Goal: Answer question/provide support: Share knowledge or assist other users

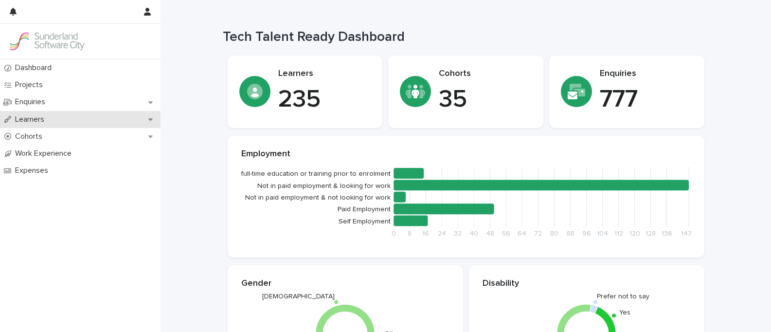
click at [42, 123] on p "Learners" at bounding box center [31, 119] width 41 height 9
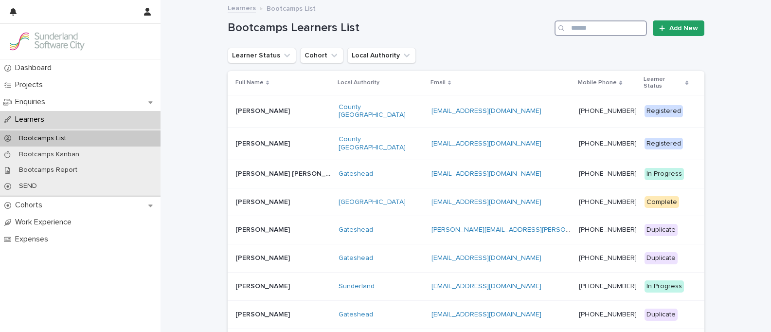
click at [588, 30] on input "Search" at bounding box center [600, 28] width 92 height 16
type input "*"
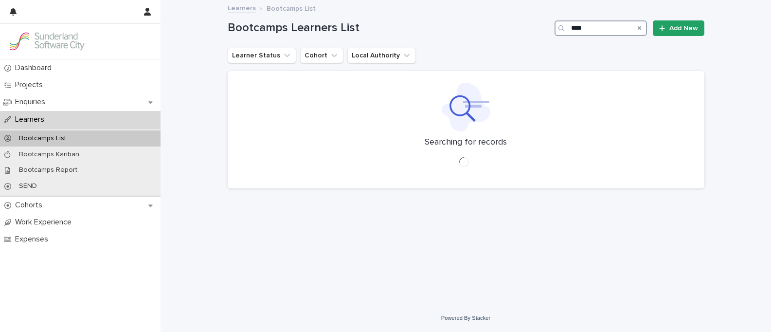
type input "****"
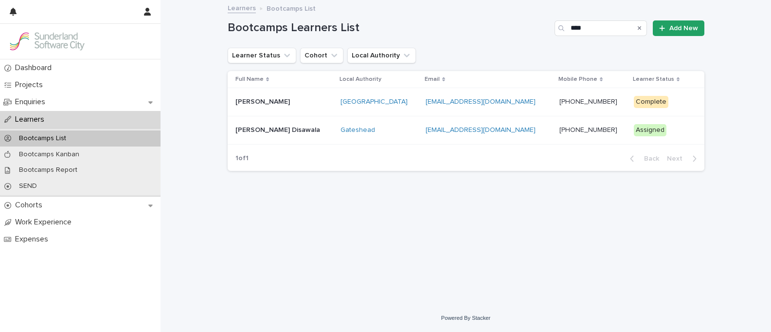
click at [267, 103] on p "[PERSON_NAME]" at bounding box center [263, 101] width 56 height 10
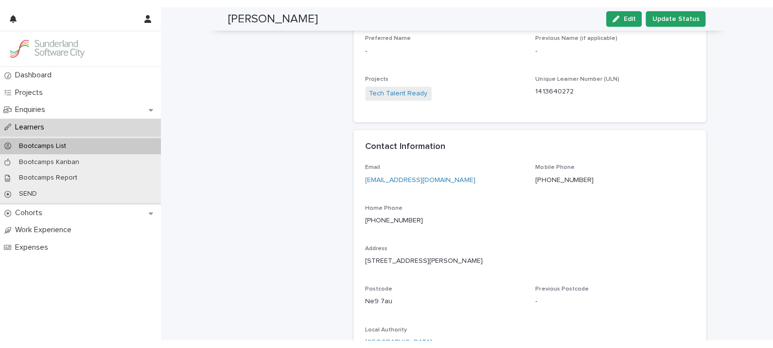
scroll to position [238, 0]
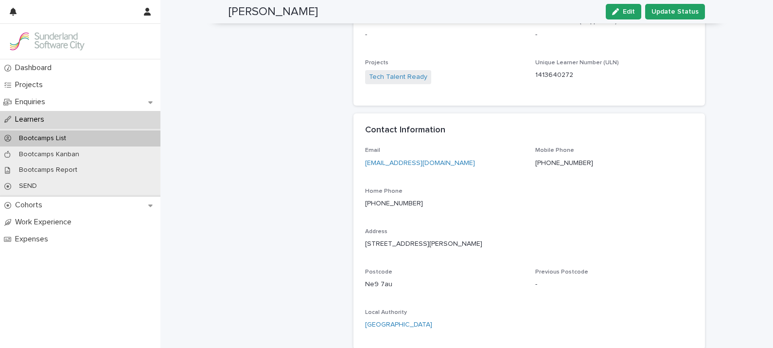
click at [35, 121] on p "Learners" at bounding box center [31, 119] width 41 height 9
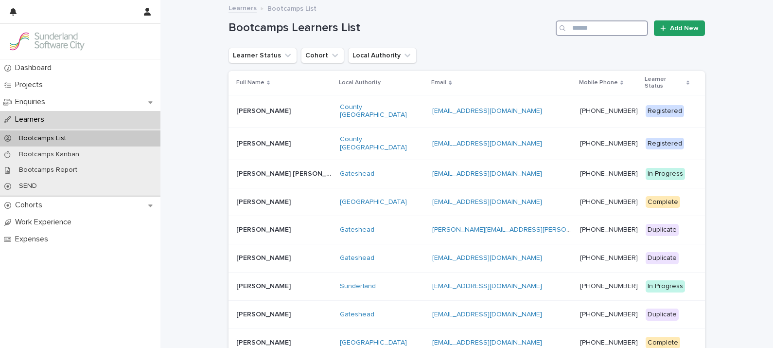
click at [582, 33] on input "Search" at bounding box center [602, 28] width 92 height 16
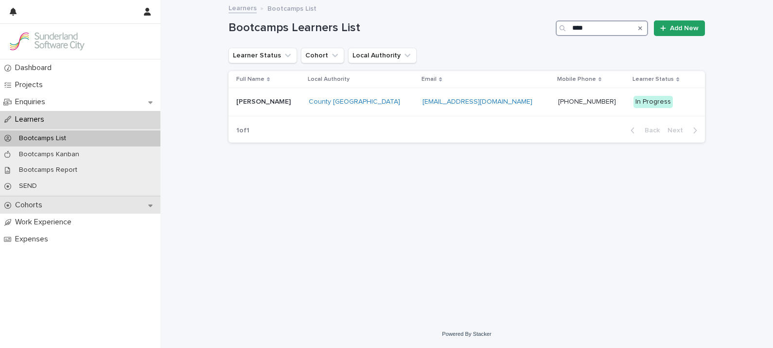
type input "****"
click at [33, 205] on p "Cohorts" at bounding box center [30, 204] width 39 height 9
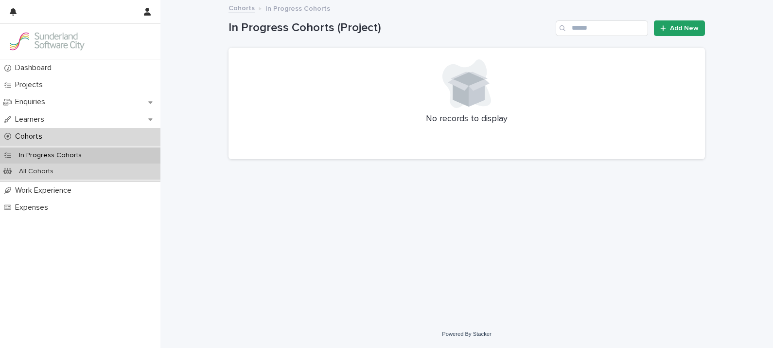
click at [38, 173] on p "All Cohorts" at bounding box center [36, 171] width 50 height 8
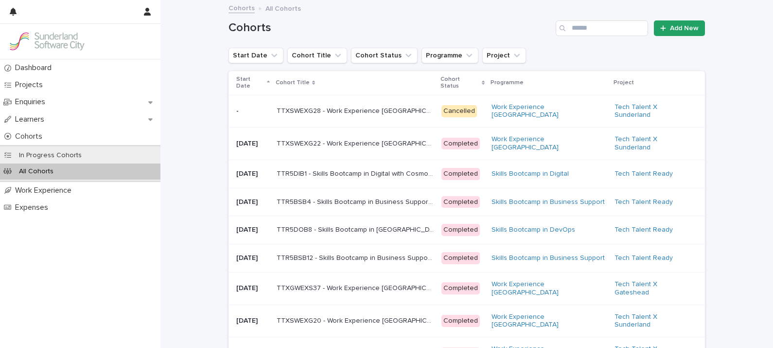
click at [243, 79] on p "Start Date" at bounding box center [250, 83] width 28 height 18
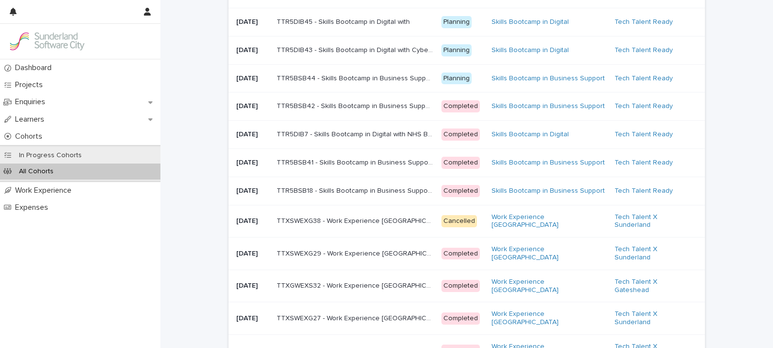
scroll to position [173, 0]
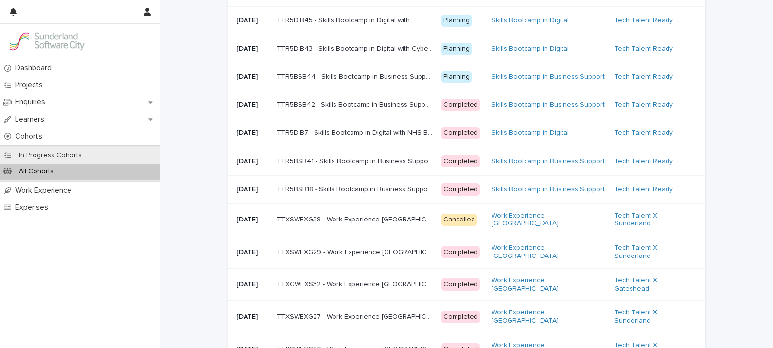
click at [373, 165] on p "TTR5BSB41 - Skills Bootcamp in Business Support with NHS Business Services Auth…" at bounding box center [356, 160] width 159 height 10
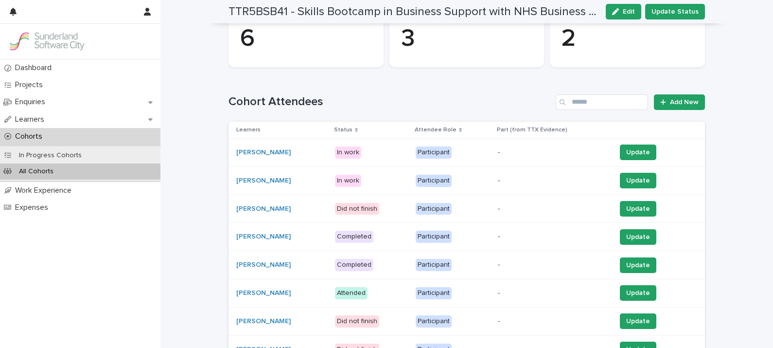
scroll to position [243, 0]
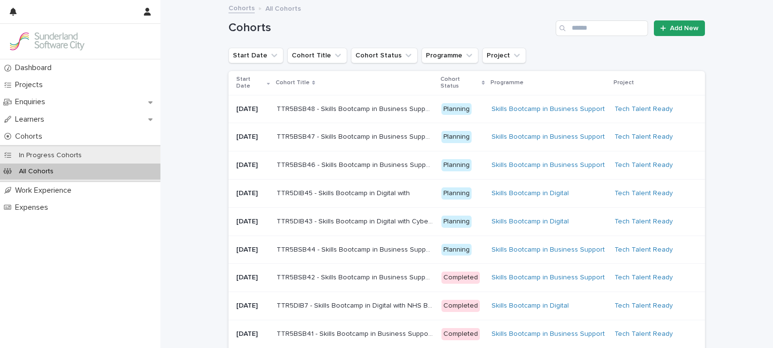
click at [238, 79] on p "Start Date" at bounding box center [250, 83] width 28 height 18
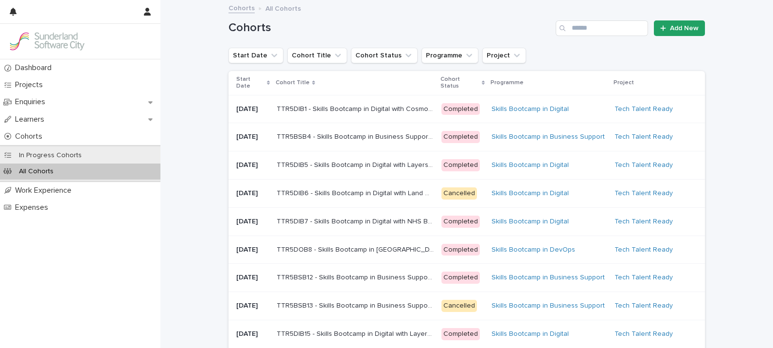
click at [238, 79] on p "Start Date" at bounding box center [250, 83] width 28 height 18
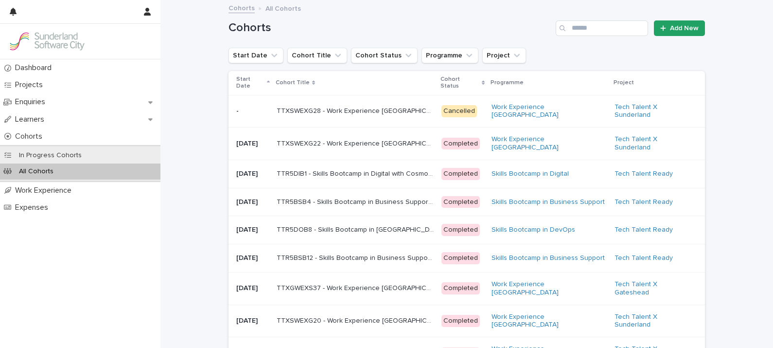
click at [246, 79] on p "Start Date" at bounding box center [250, 83] width 28 height 18
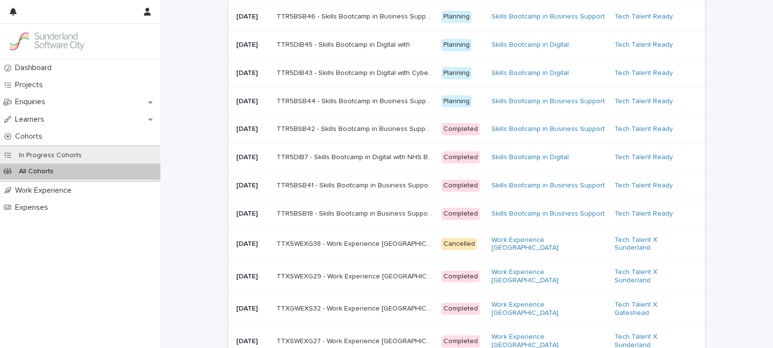
scroll to position [150, 0]
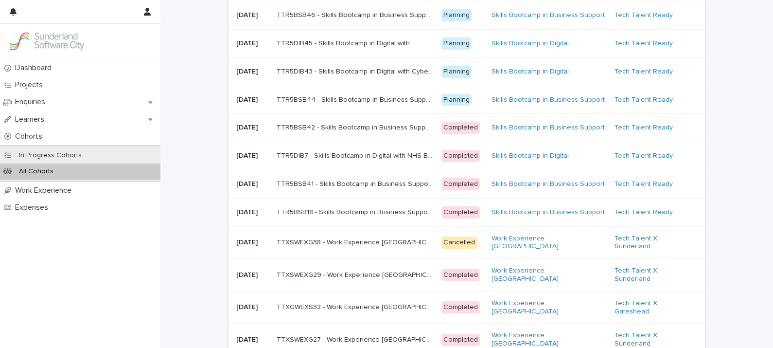
click at [393, 192] on div "TTR5BSB41 - Skills Bootcamp in Business Support with NHS Business Services Auth…" at bounding box center [355, 184] width 157 height 16
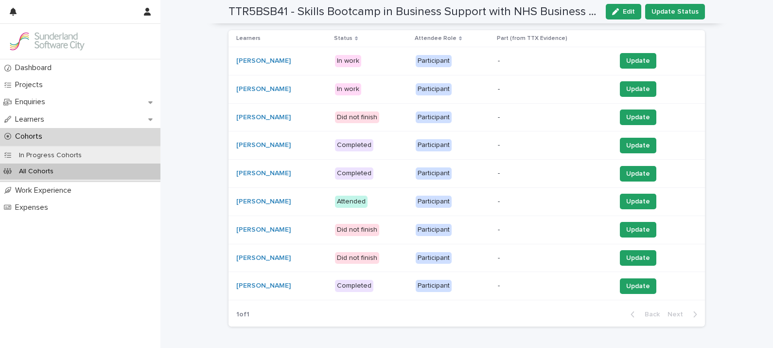
scroll to position [250, 0]
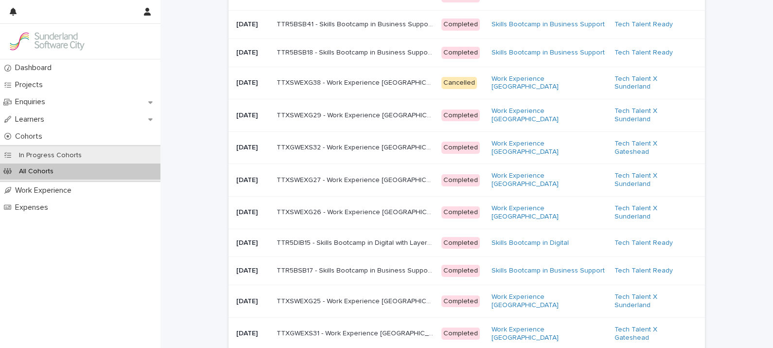
scroll to position [301, 0]
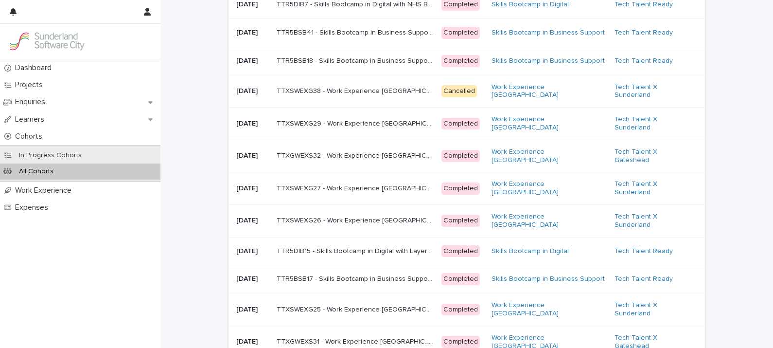
click at [369, 283] on p "TTR5BSB17 - Skills Bootcamp in Business Support with NHS Business Services Auth…" at bounding box center [356, 278] width 159 height 10
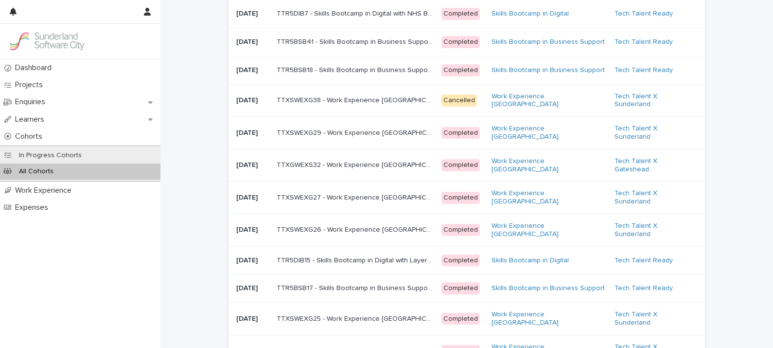
scroll to position [305, 0]
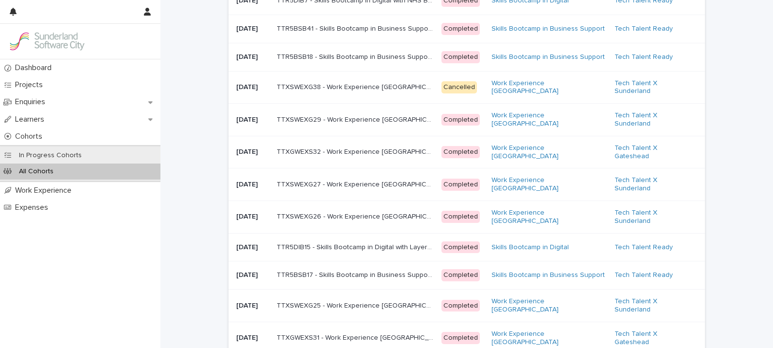
click at [292, 251] on p "TTR5DIB15 - Skills Bootcamp in Digital with Layers Studio Ltd." at bounding box center [356, 246] width 159 height 10
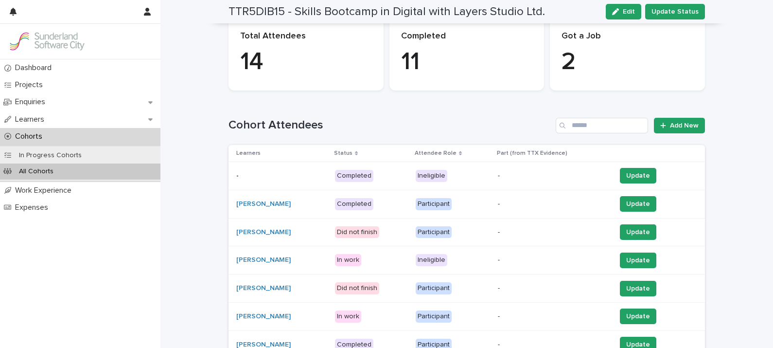
scroll to position [193, 0]
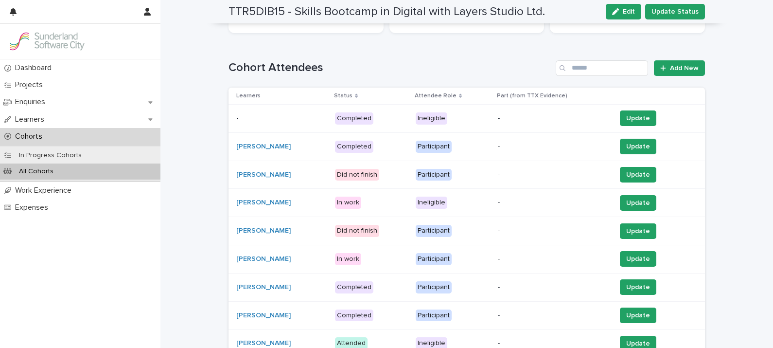
click at [353, 95] on p "Status" at bounding box center [343, 95] width 18 height 11
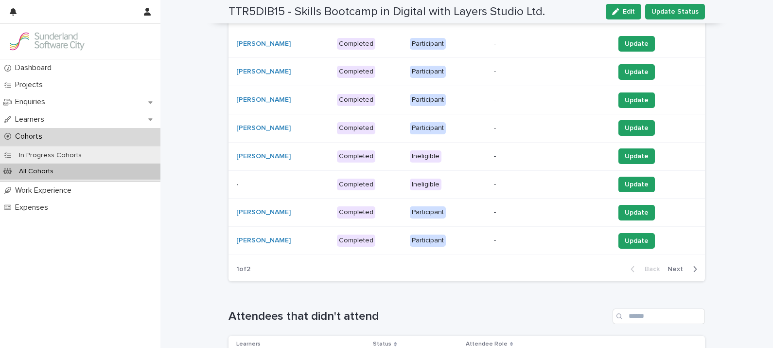
scroll to position [334, 0]
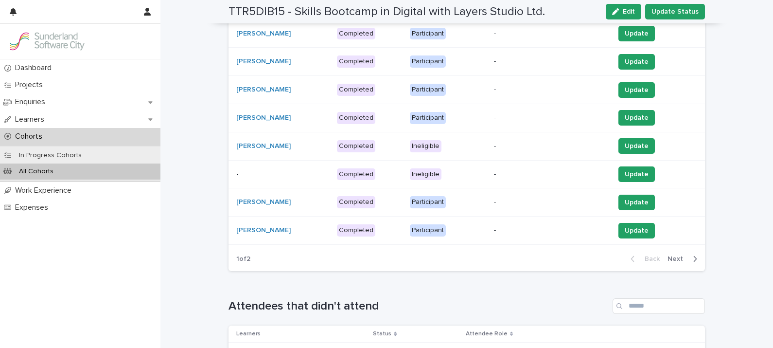
click at [677, 255] on span "Next" at bounding box center [678, 258] width 21 height 7
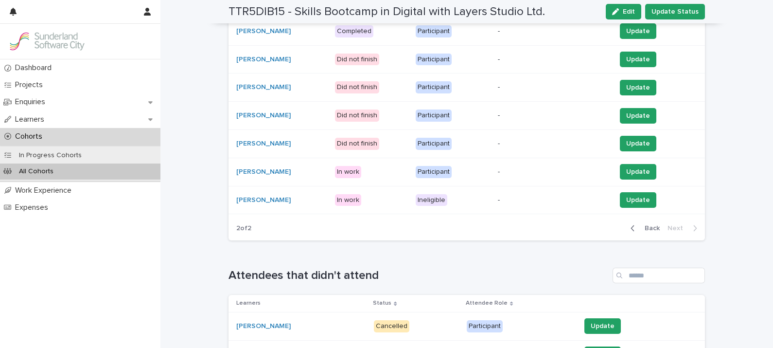
scroll to position [326, 0]
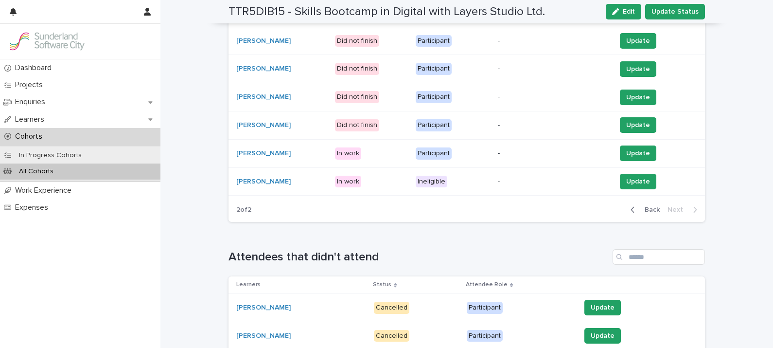
click at [642, 207] on span "Back" at bounding box center [649, 209] width 21 height 7
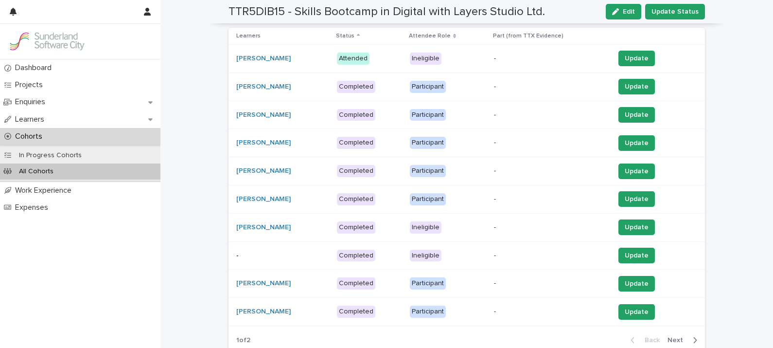
scroll to position [359, 0]
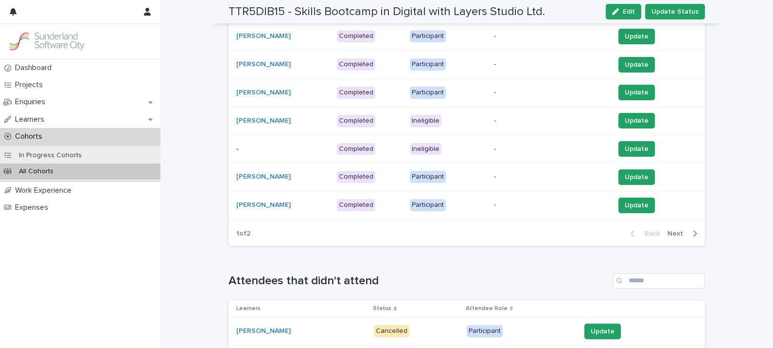
click at [672, 230] on span "Next" at bounding box center [678, 233] width 21 height 7
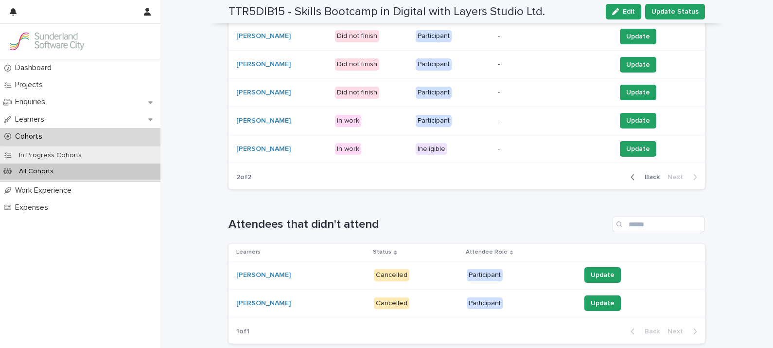
scroll to position [331, 0]
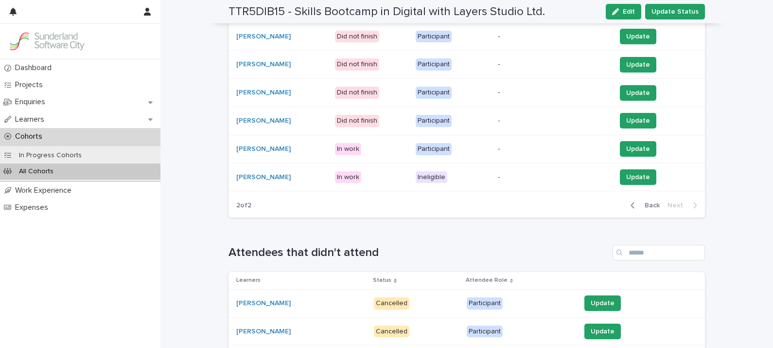
click at [645, 202] on span "Back" at bounding box center [649, 205] width 21 height 7
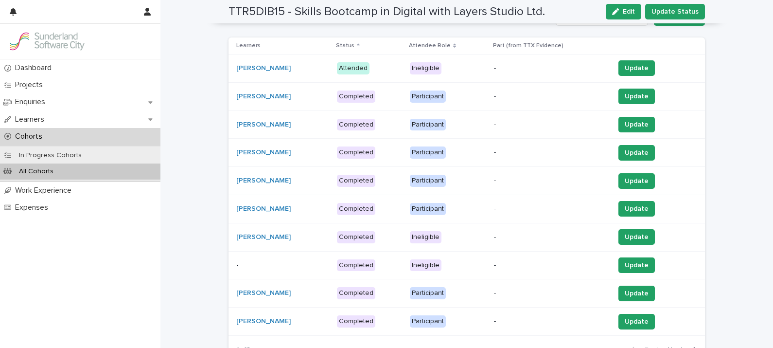
scroll to position [239, 0]
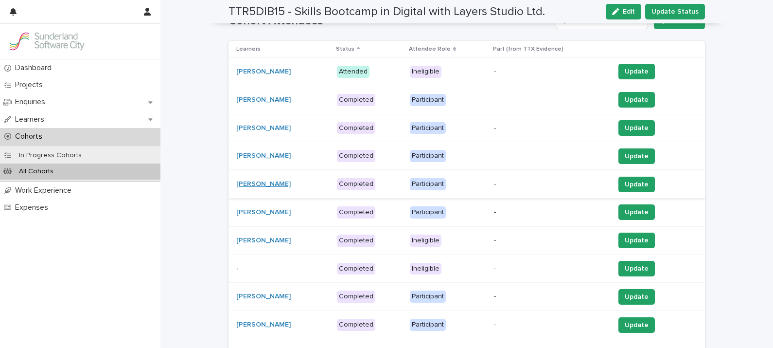
click at [250, 184] on link "[PERSON_NAME]" at bounding box center [263, 184] width 54 height 8
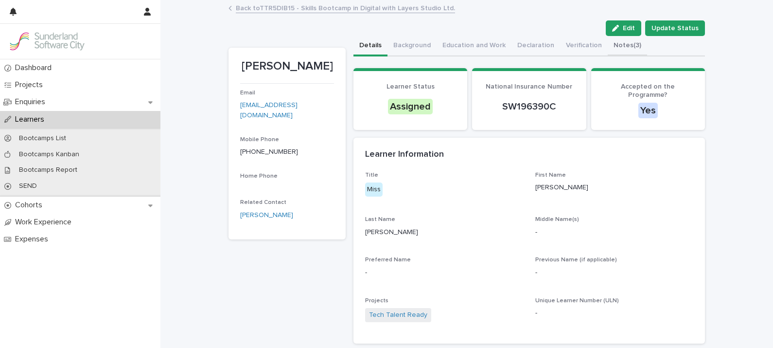
click at [608, 50] on button "Notes (3)" at bounding box center [627, 46] width 39 height 20
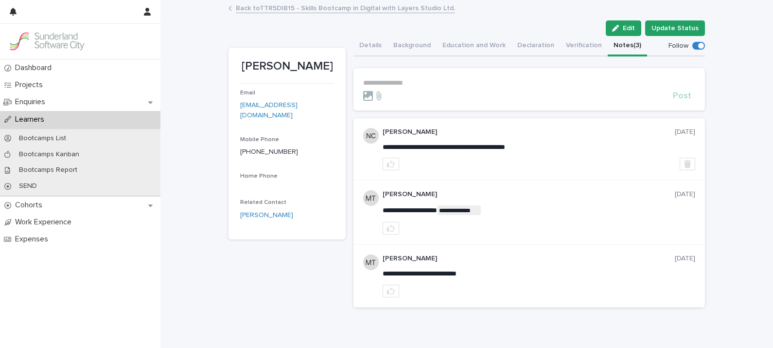
click at [430, 75] on section "**********" at bounding box center [529, 89] width 352 height 42
click at [414, 85] on p "**********" at bounding box center [529, 83] width 332 height 8
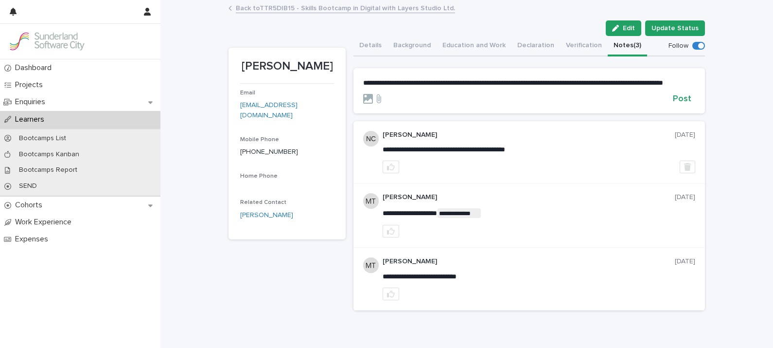
click at [663, 81] on span "**********" at bounding box center [513, 82] width 300 height 7
drag, startPoint x: 673, startPoint y: 81, endPoint x: 675, endPoint y: 88, distance: 6.6
click at [675, 87] on p "**********" at bounding box center [529, 83] width 332 height 8
click at [663, 84] on span "**********" at bounding box center [513, 82] width 300 height 7
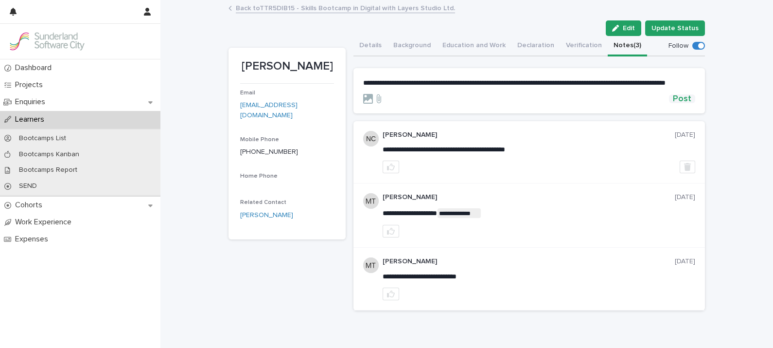
click at [679, 103] on span "Post" at bounding box center [682, 98] width 18 height 9
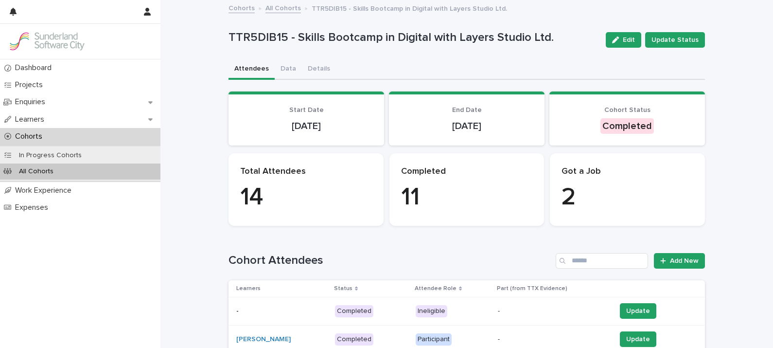
scroll to position [207, 0]
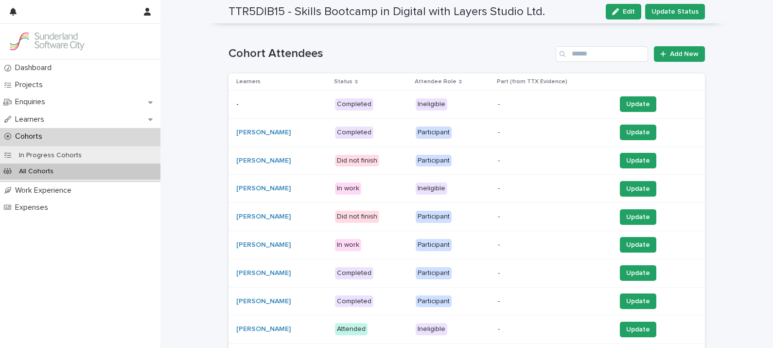
click at [353, 80] on p "Status" at bounding box center [343, 81] width 18 height 11
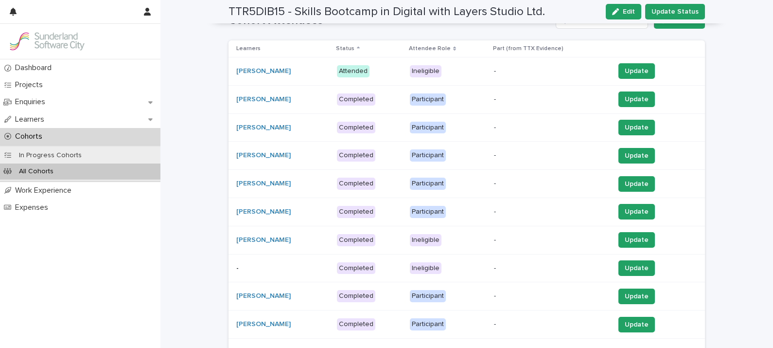
scroll to position [241, 0]
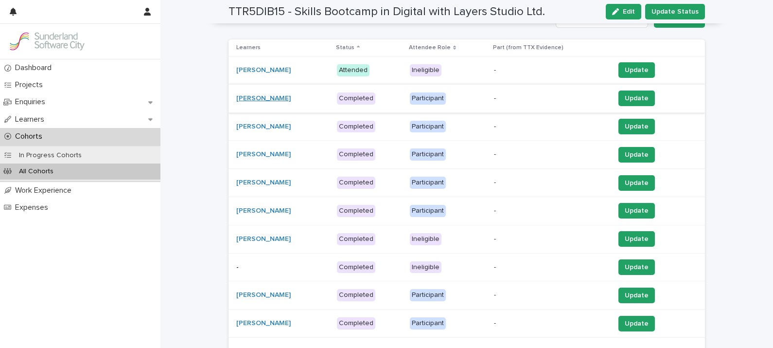
click at [265, 97] on link "[PERSON_NAME]" at bounding box center [263, 98] width 54 height 8
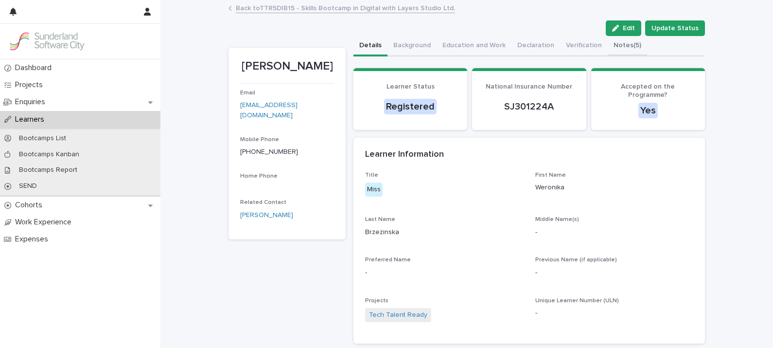
click at [616, 39] on button "Notes (5)" at bounding box center [627, 46] width 39 height 20
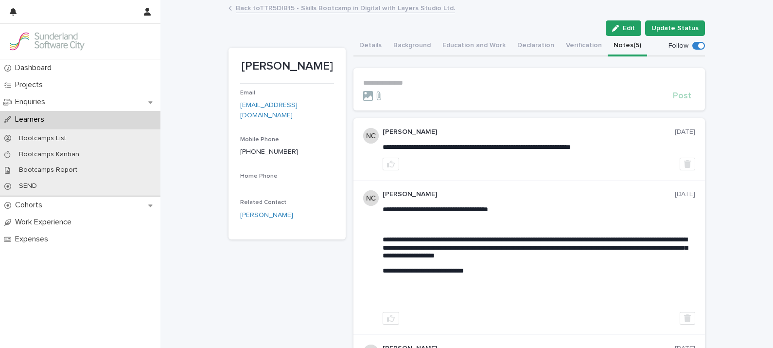
click at [455, 80] on p "**********" at bounding box center [529, 83] width 332 height 8
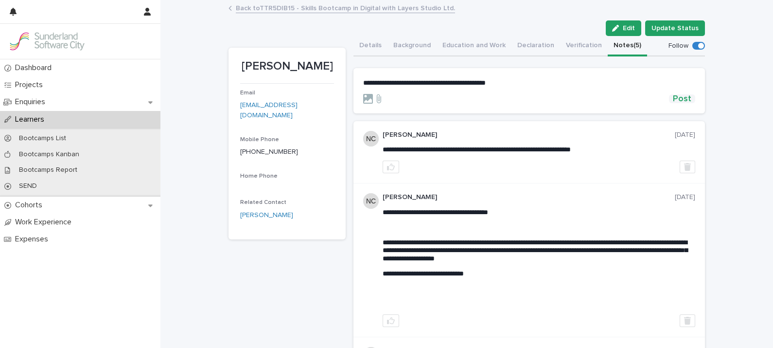
click at [673, 100] on span "Post" at bounding box center [682, 98] width 18 height 9
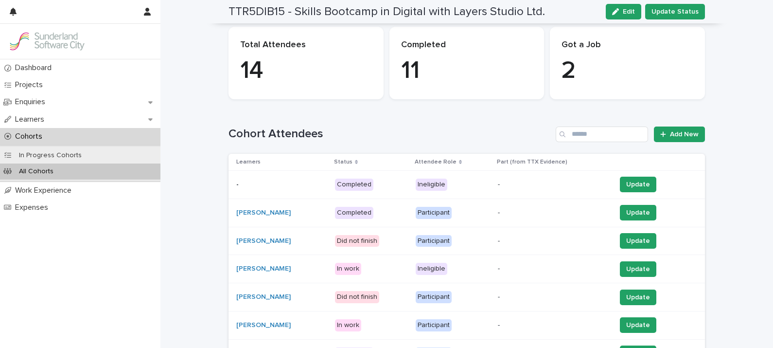
scroll to position [159, 0]
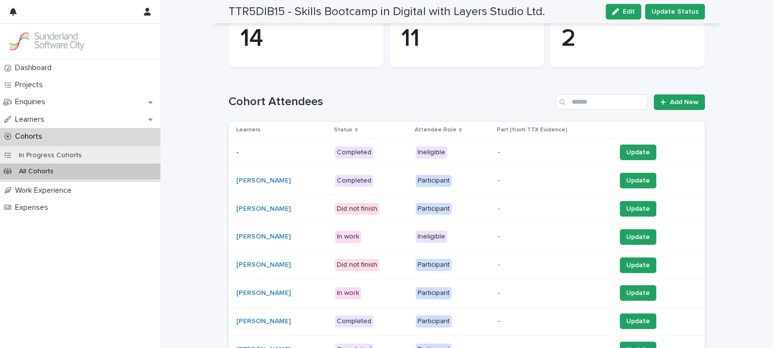
click at [349, 126] on p "Status" at bounding box center [343, 129] width 18 height 11
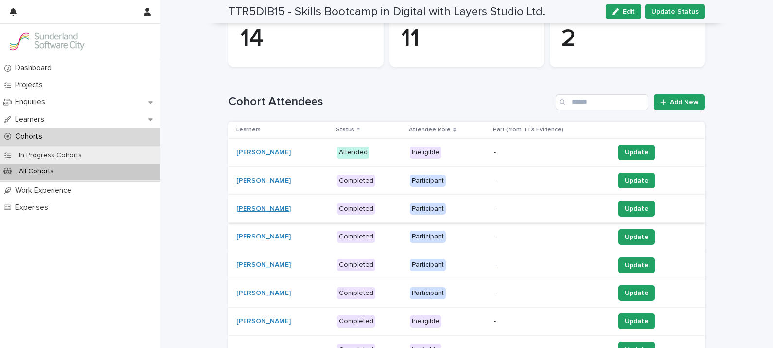
click at [259, 206] on link "[PERSON_NAME]" at bounding box center [263, 209] width 54 height 8
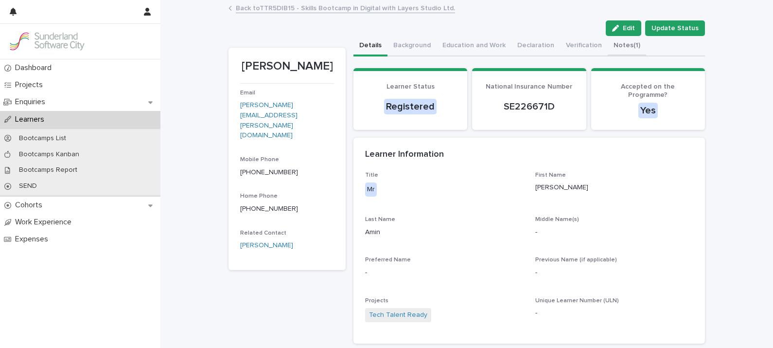
click at [615, 51] on button "Notes (1)" at bounding box center [627, 46] width 38 height 20
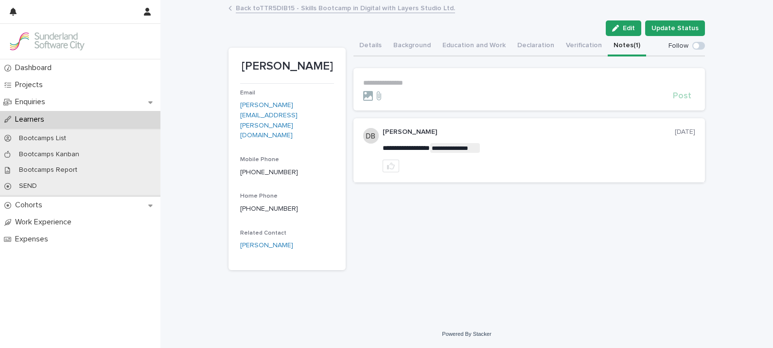
click at [393, 79] on p "**********" at bounding box center [529, 83] width 332 height 8
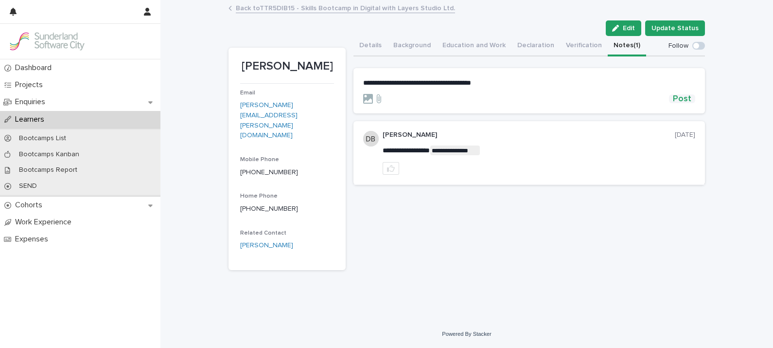
click at [672, 98] on button "Post" at bounding box center [682, 98] width 26 height 9
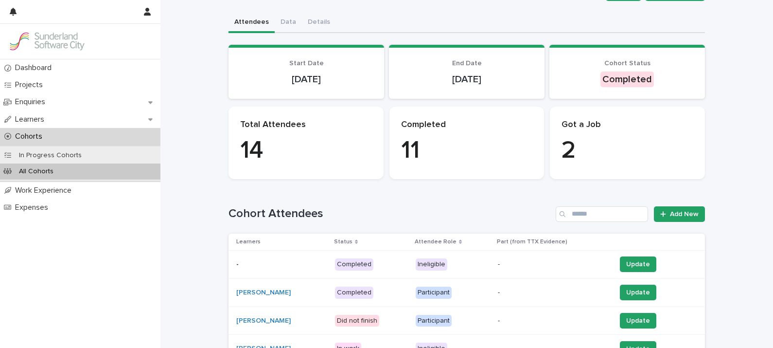
scroll to position [49, 0]
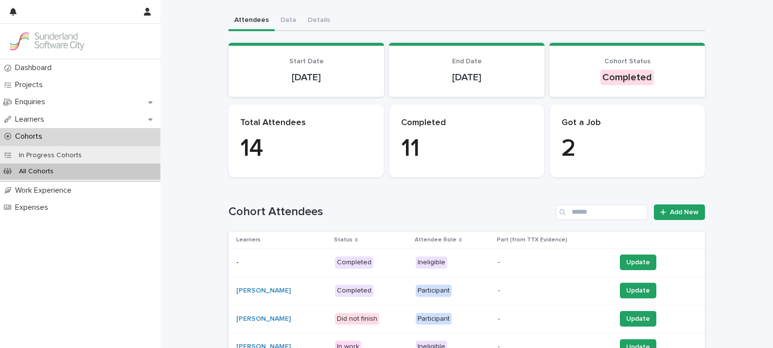
click at [353, 238] on p "Status" at bounding box center [343, 239] width 18 height 11
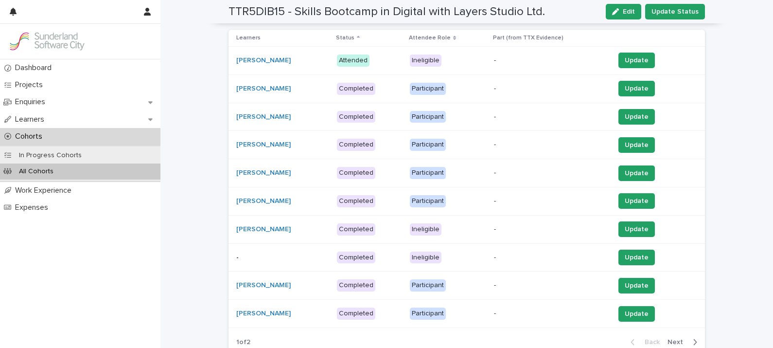
scroll to position [251, 0]
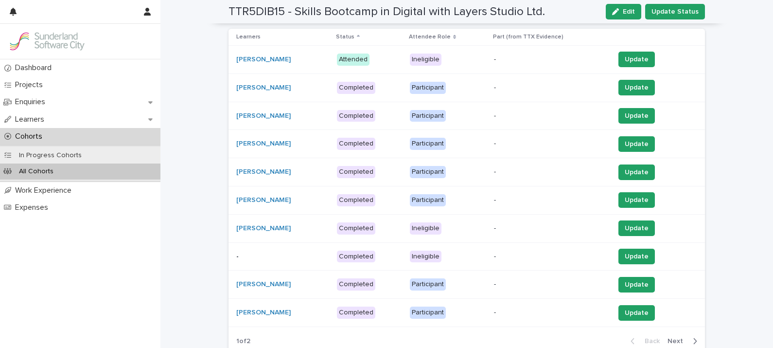
click at [257, 253] on p "-" at bounding box center [282, 256] width 93 height 8
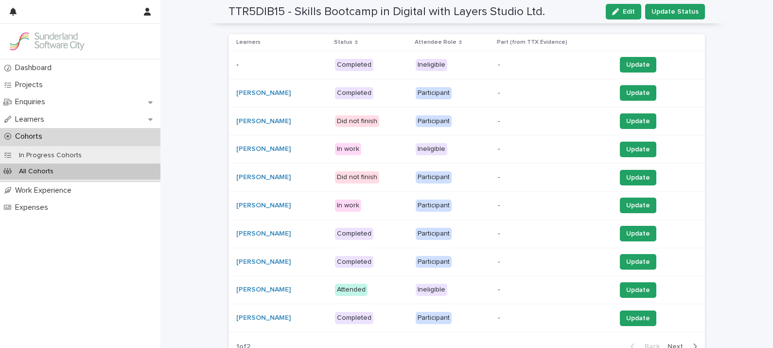
scroll to position [152, 0]
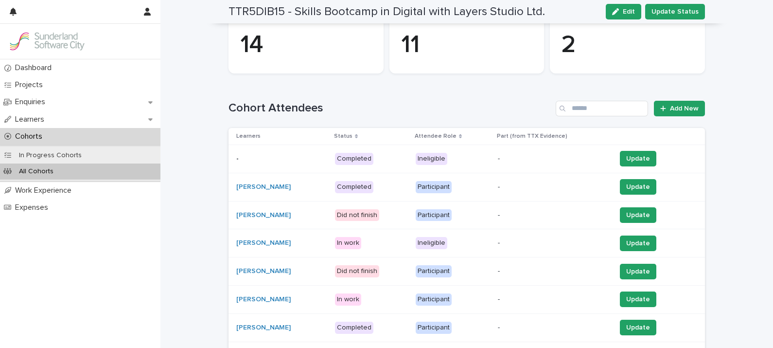
click at [352, 134] on p "Status" at bounding box center [343, 136] width 18 height 11
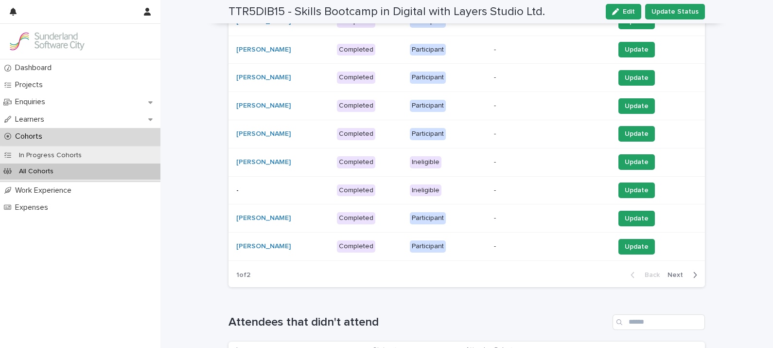
scroll to position [328, 0]
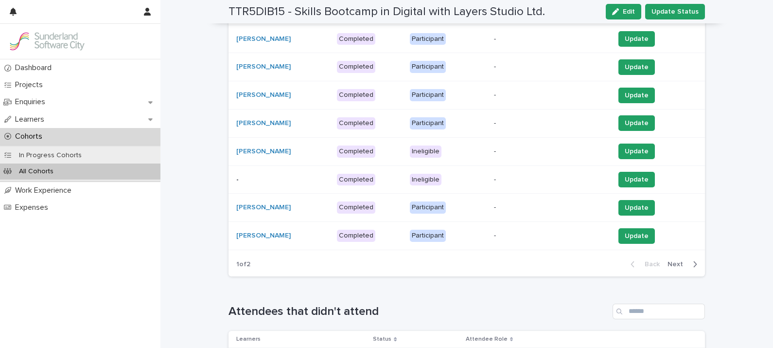
click at [244, 143] on div "[PERSON_NAME]" at bounding box center [282, 151] width 93 height 16
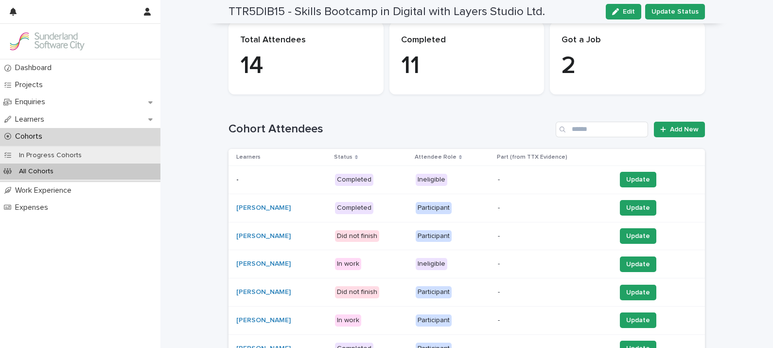
scroll to position [146, 0]
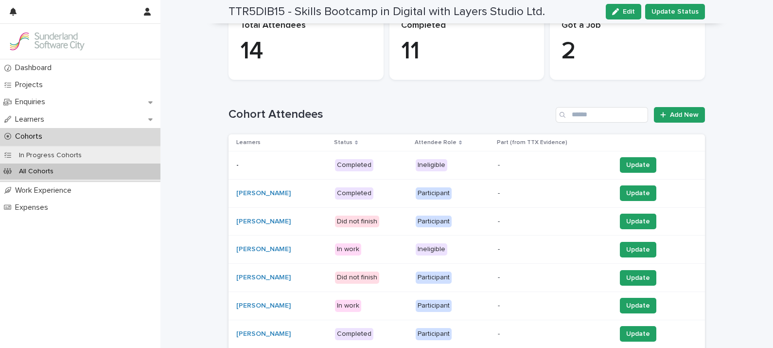
click at [353, 144] on p "Status" at bounding box center [343, 142] width 18 height 11
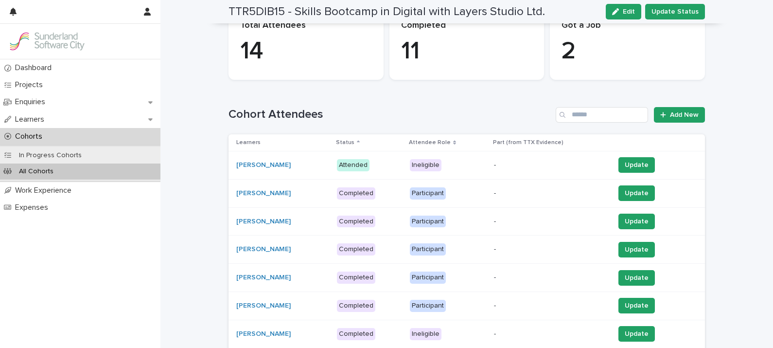
scroll to position [297, 0]
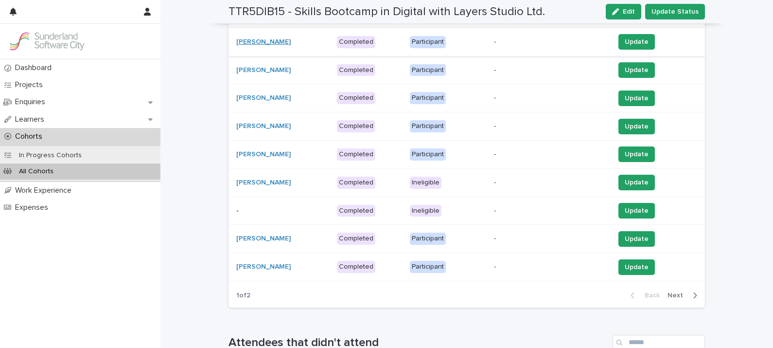
click at [271, 44] on link "[PERSON_NAME]" at bounding box center [263, 42] width 54 height 8
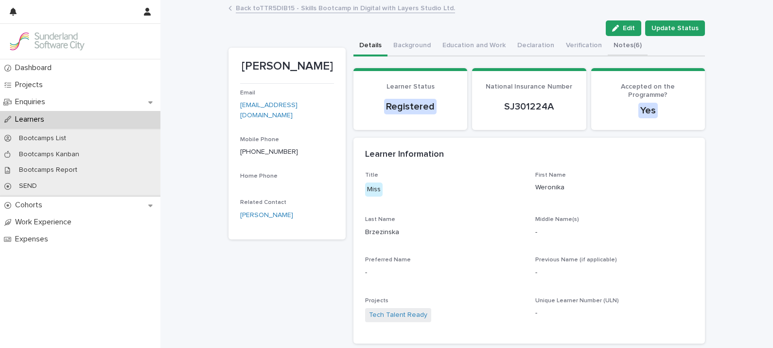
click at [611, 44] on button "Notes (6)" at bounding box center [628, 46] width 40 height 20
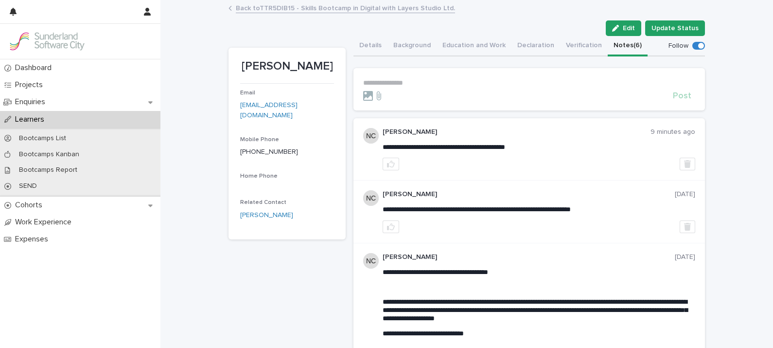
click at [428, 82] on p "**********" at bounding box center [529, 83] width 332 height 8
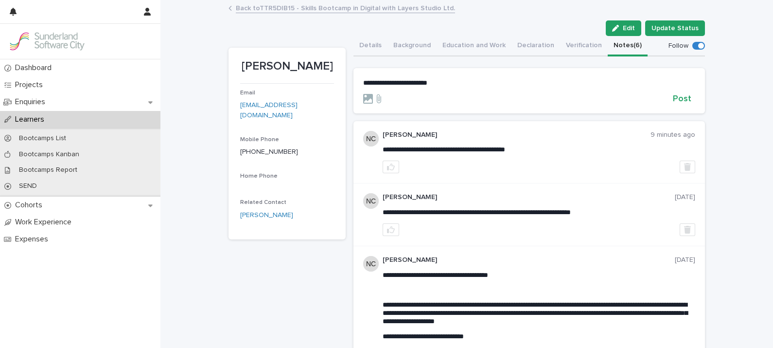
click at [449, 86] on p "**********" at bounding box center [529, 83] width 332 height 8
click at [686, 96] on span "Post" at bounding box center [682, 98] width 18 height 9
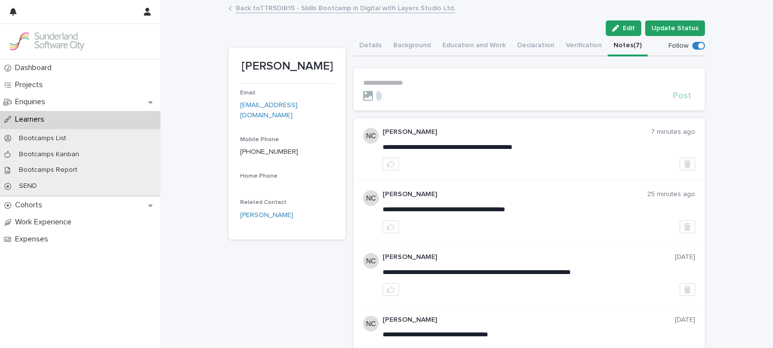
click at [29, 122] on p "Learners" at bounding box center [31, 119] width 41 height 9
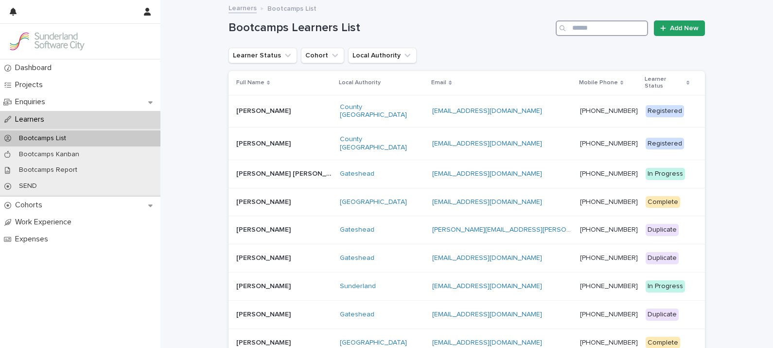
click at [583, 33] on input "Search" at bounding box center [602, 28] width 92 height 16
type input "*****"
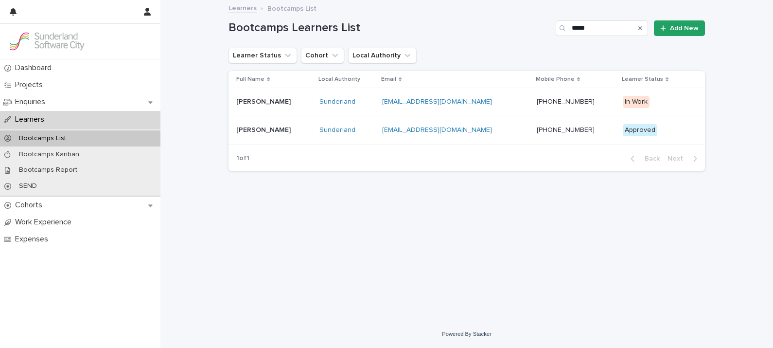
click at [275, 100] on p "[PERSON_NAME]" at bounding box center [264, 101] width 56 height 10
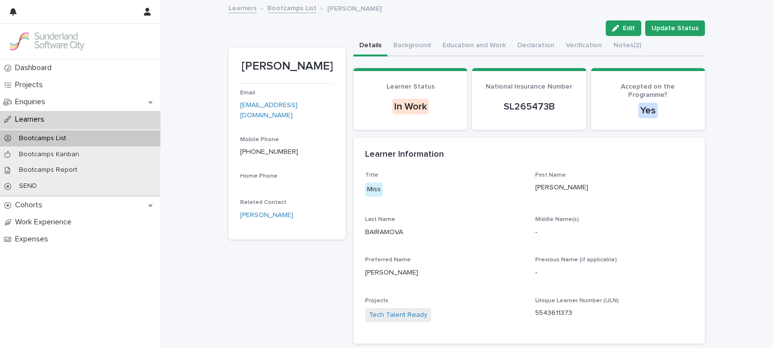
click at [284, 114] on p "[EMAIL_ADDRESS][DOMAIN_NAME]" at bounding box center [287, 110] width 94 height 20
click at [32, 115] on p "Learners" at bounding box center [31, 119] width 41 height 9
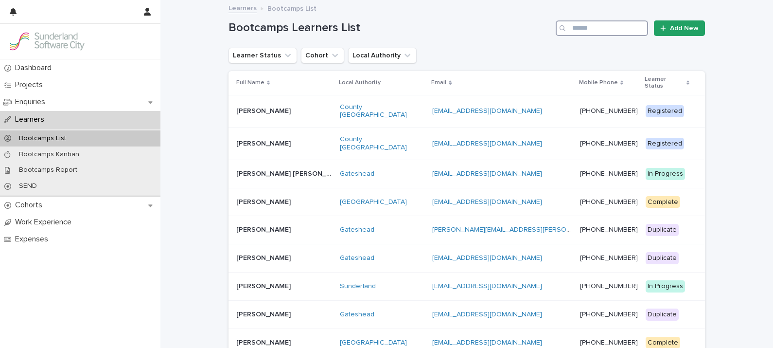
click at [622, 25] on input "Search" at bounding box center [602, 28] width 92 height 16
type input "*****"
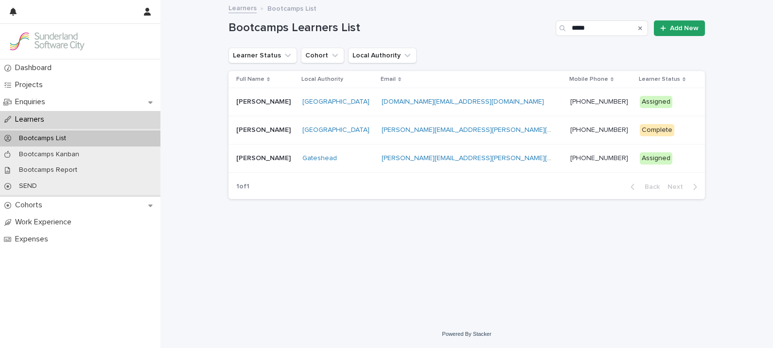
click at [258, 101] on p "[PERSON_NAME]" at bounding box center [264, 101] width 56 height 10
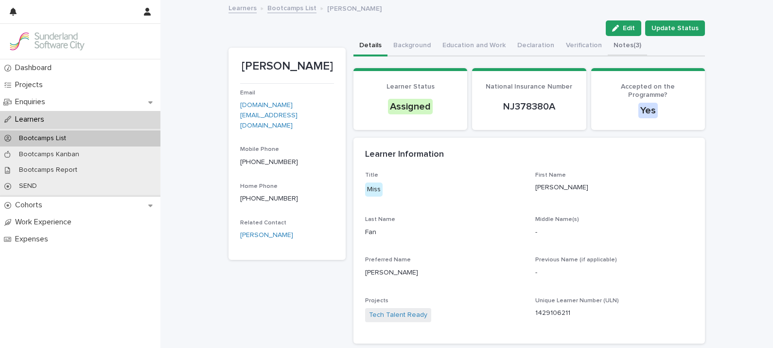
click at [613, 47] on button "Notes (3)" at bounding box center [627, 46] width 39 height 20
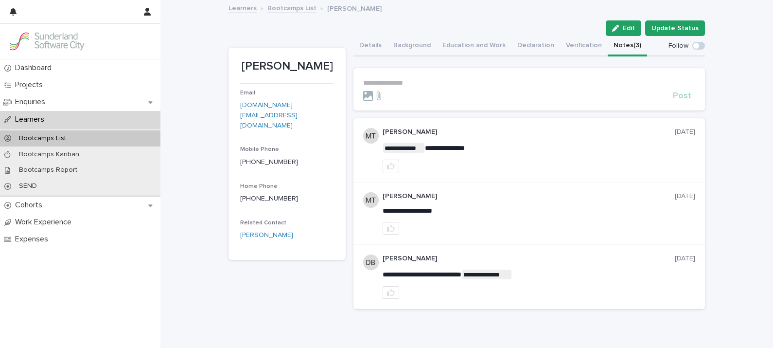
click at [420, 81] on p "**********" at bounding box center [529, 83] width 332 height 8
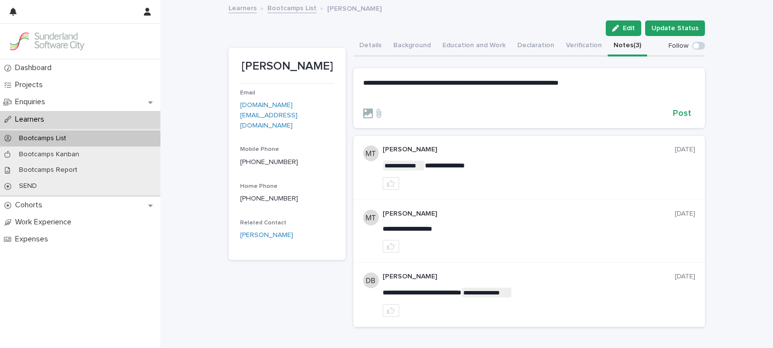
click at [603, 83] on p "**********" at bounding box center [529, 83] width 332 height 8
click at [686, 111] on span "Post" at bounding box center [682, 113] width 18 height 9
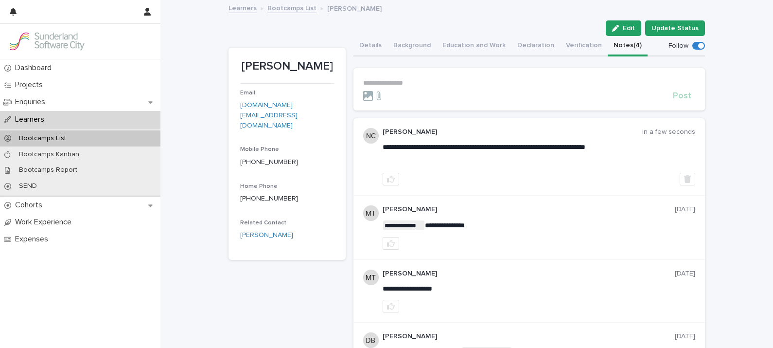
click at [47, 117] on p "Learners" at bounding box center [31, 119] width 41 height 9
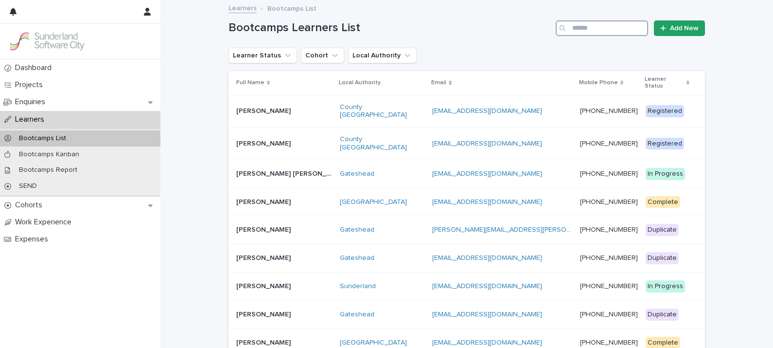
click at [591, 27] on input "Search" at bounding box center [602, 28] width 92 height 16
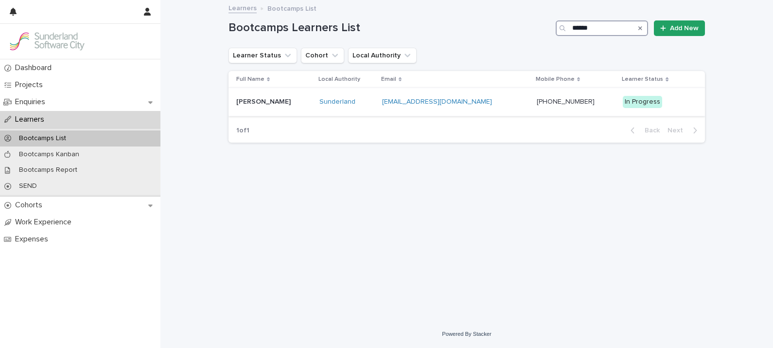
type input "******"
click at [268, 106] on div "[PERSON_NAME] [PERSON_NAME]" at bounding box center [273, 102] width 75 height 16
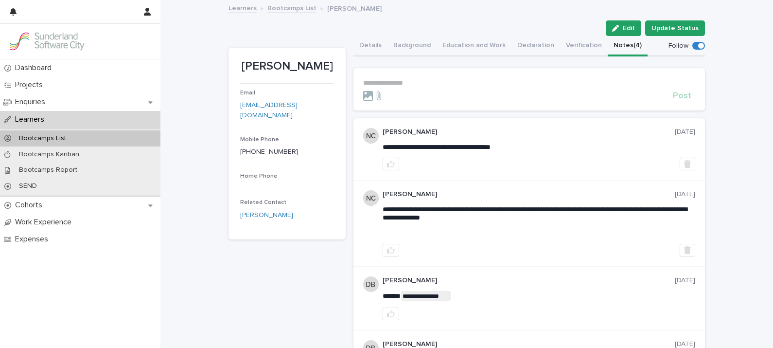
drag, startPoint x: 609, startPoint y: 43, endPoint x: 409, endPoint y: 73, distance: 201.6
click at [409, 73] on section "**********" at bounding box center [529, 89] width 352 height 42
click at [396, 83] on p "**********" at bounding box center [529, 83] width 332 height 8
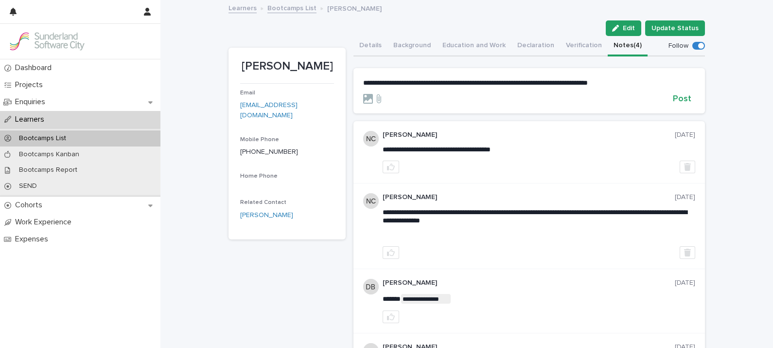
click at [363, 94] on input "file" at bounding box center [363, 94] width 0 height 0
click at [654, 80] on p "**********" at bounding box center [529, 83] width 332 height 8
click at [676, 103] on span "Post" at bounding box center [682, 98] width 18 height 9
